Goal: Transaction & Acquisition: Download file/media

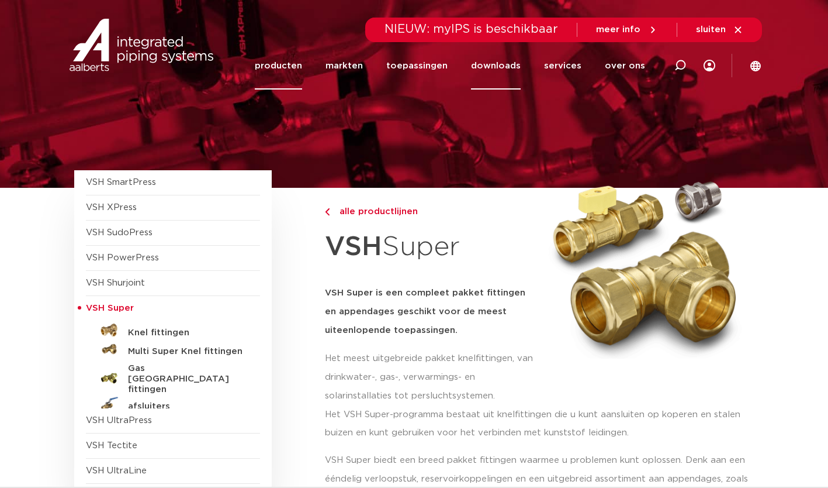
click at [503, 58] on link "downloads" at bounding box center [496, 65] width 50 height 47
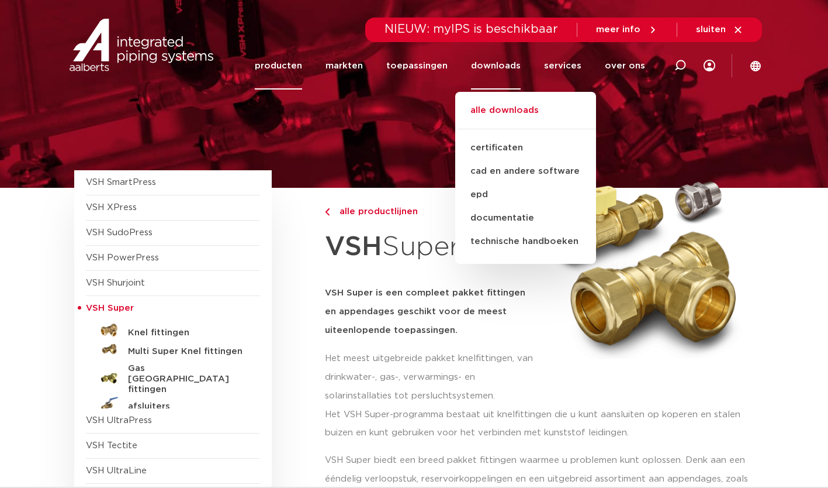
click at [506, 120] on link "alle downloads" at bounding box center [525, 116] width 141 height 26
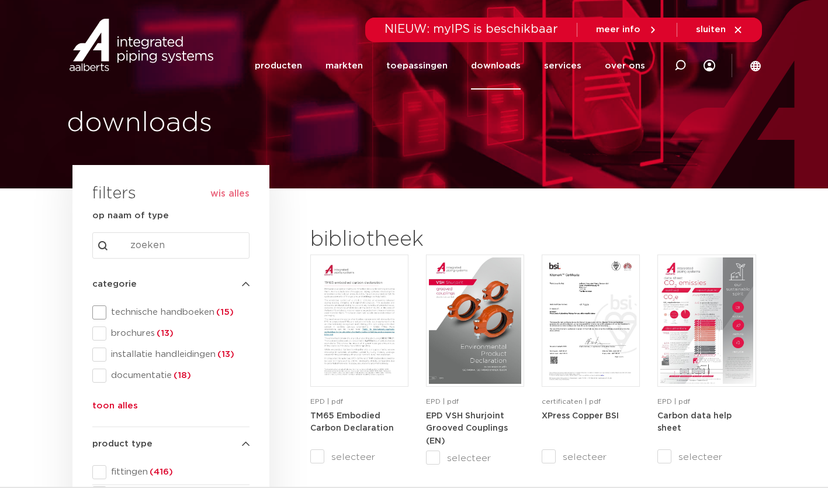
click at [95, 313] on span at bounding box center [99, 312] width 14 height 14
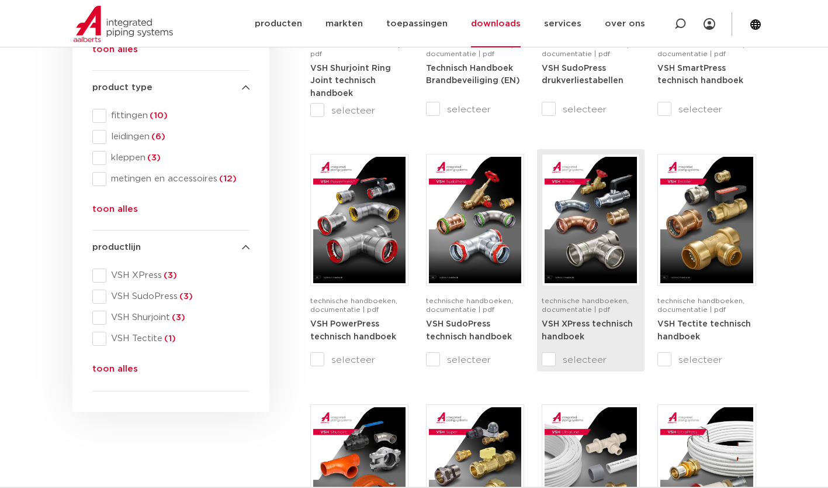
scroll to position [550, 0]
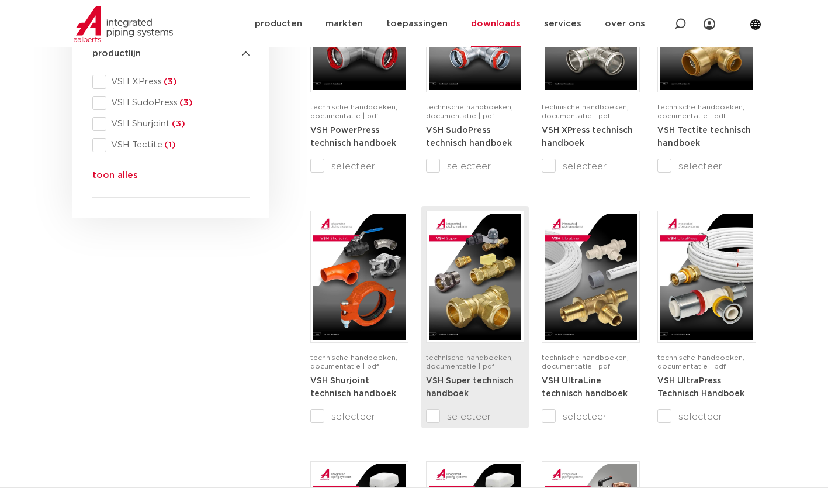
click at [484, 298] on img at bounding box center [475, 276] width 92 height 126
